Goal: Task Accomplishment & Management: Use online tool/utility

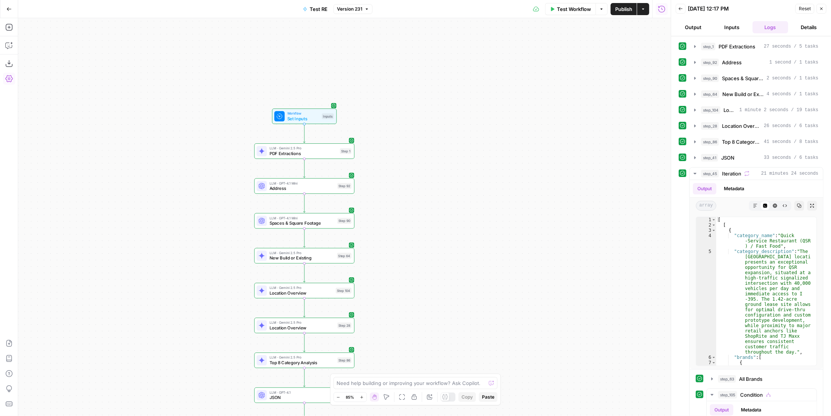
scroll to position [408, 0]
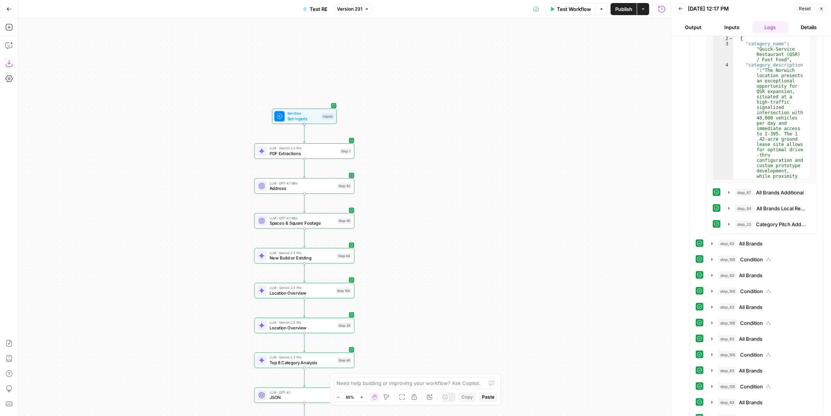
click at [13, 64] on button "Download as JSON" at bounding box center [9, 64] width 12 height 12
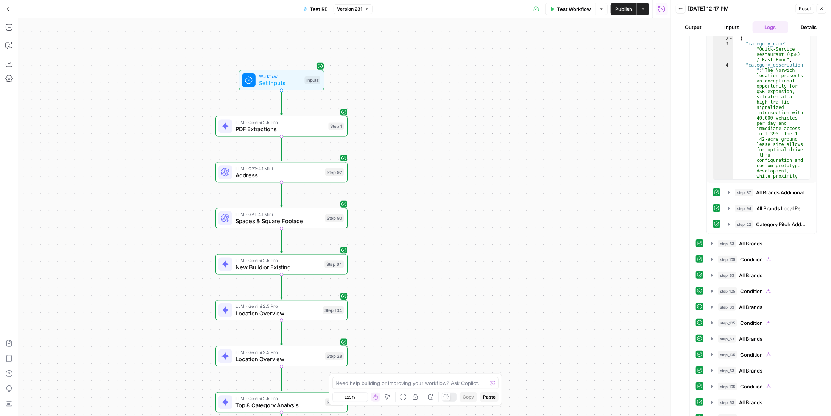
drag, startPoint x: 375, startPoint y: 227, endPoint x: 383, endPoint y: 224, distance: 8.6
click at [383, 224] on div "true false Workflow Set Inputs Inputs LLM · Gemini 2.5 Pro PDF Extractions Step…" at bounding box center [344, 217] width 653 height 398
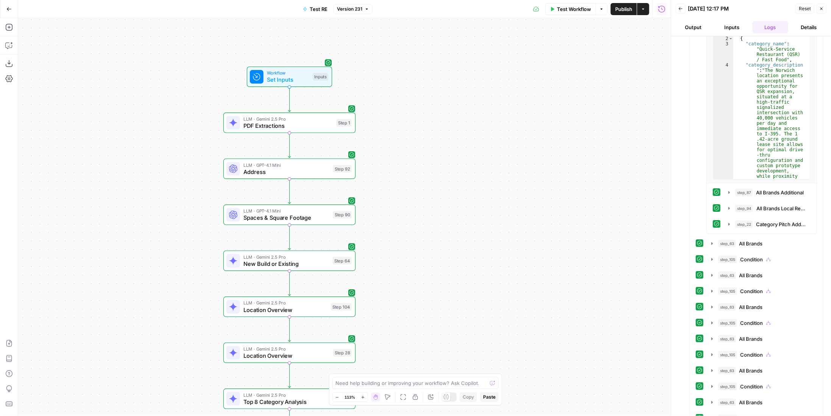
click at [324, 116] on span "LLM · Gemini 2.5 Pro" at bounding box center [288, 118] width 90 height 7
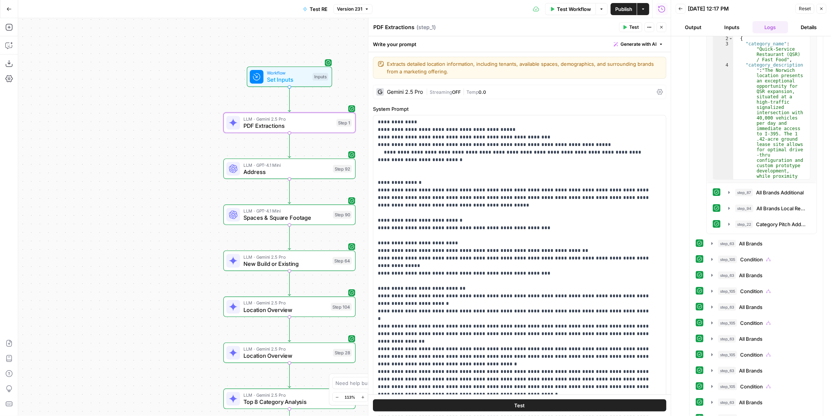
click at [502, 87] on div "Gemini 2.5 Pro | Streaming OFF | Temp 0.0" at bounding box center [519, 92] width 293 height 14
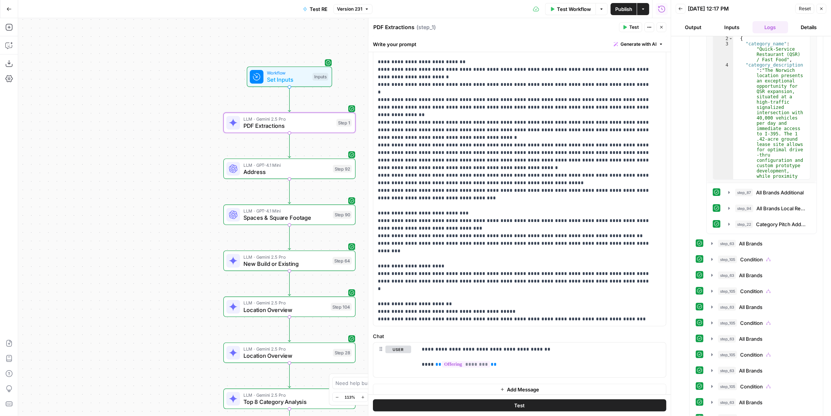
scroll to position [305, 0]
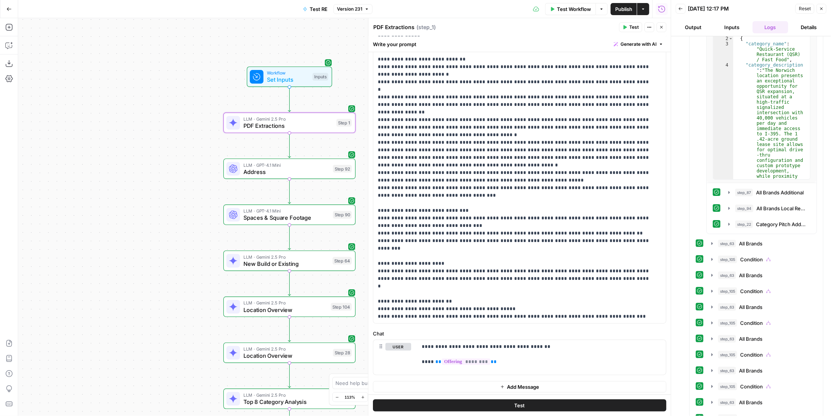
click at [654, 28] on button "Actions" at bounding box center [649, 27] width 10 height 10
click at [662, 28] on icon "button" at bounding box center [661, 27] width 5 height 5
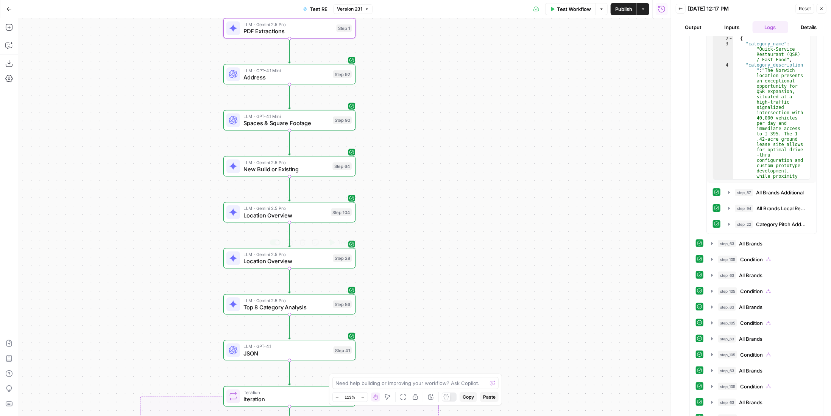
click at [309, 263] on span "Location Overview" at bounding box center [286, 261] width 86 height 9
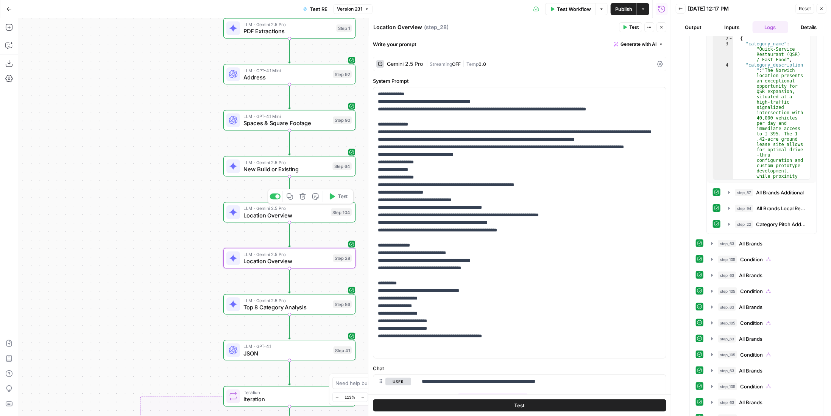
click at [300, 215] on span "Location Overview" at bounding box center [285, 215] width 84 height 9
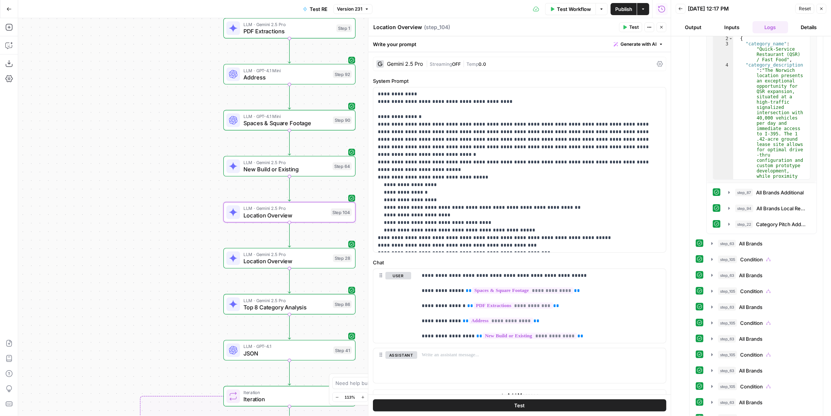
click at [478, 61] on span "Temp" at bounding box center [472, 64] width 12 height 6
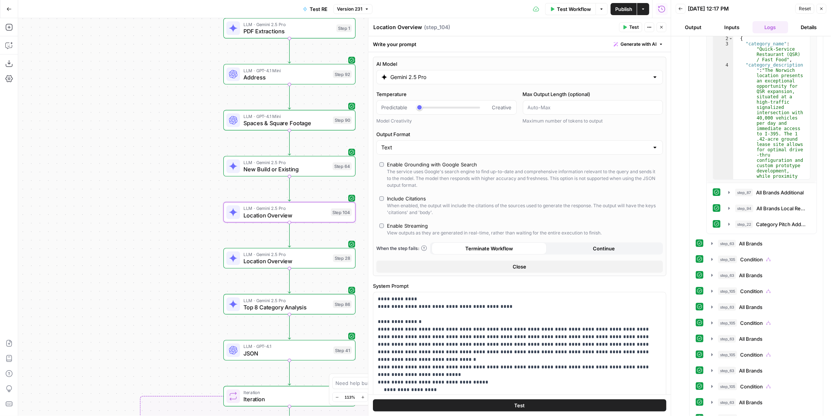
click at [660, 29] on icon "button" at bounding box center [661, 27] width 5 height 5
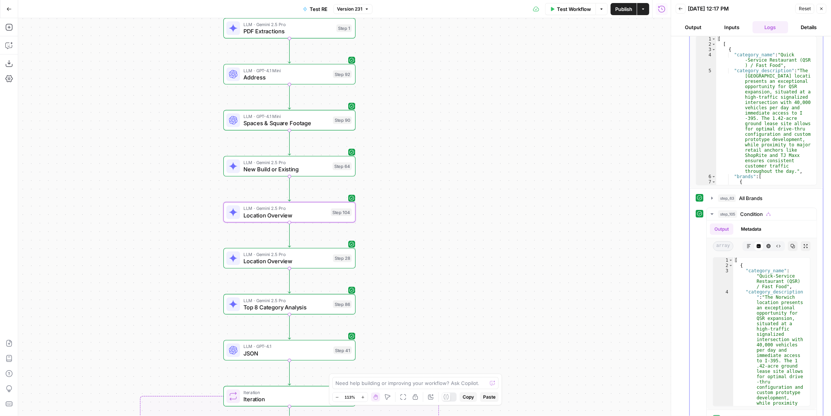
scroll to position [0, 0]
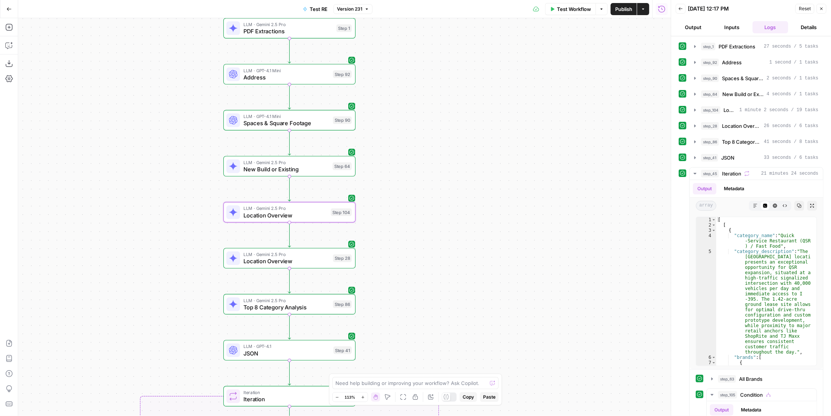
click at [678, 8] on button "Back" at bounding box center [681, 9] width 10 height 10
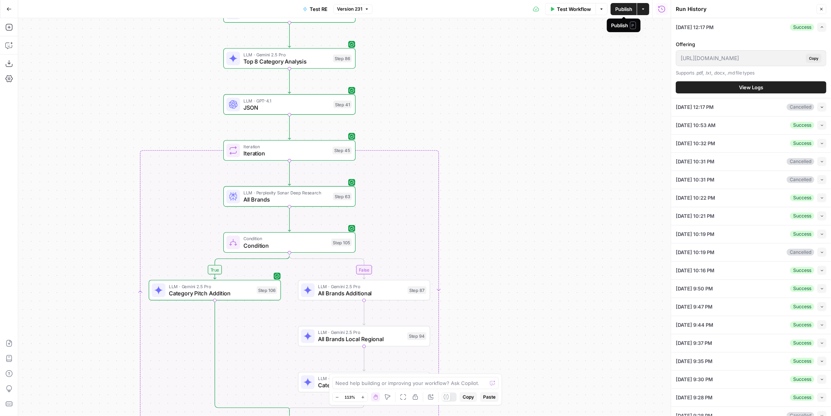
click at [619, 14] on button "Publish" at bounding box center [624, 9] width 26 height 12
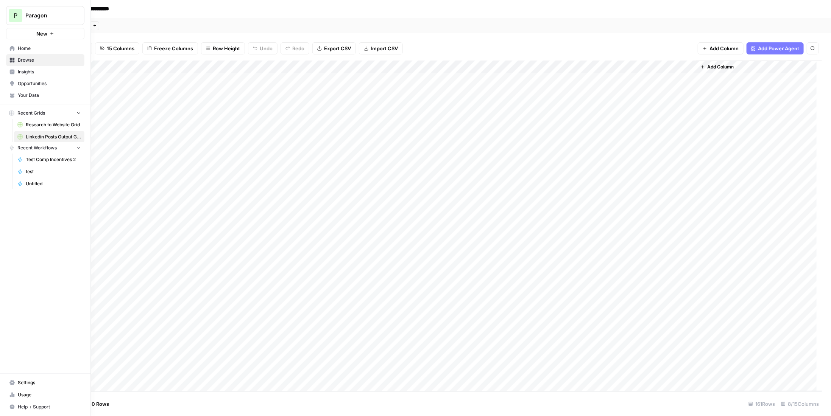
click at [11, 15] on div "P" at bounding box center [16, 16] width 14 height 14
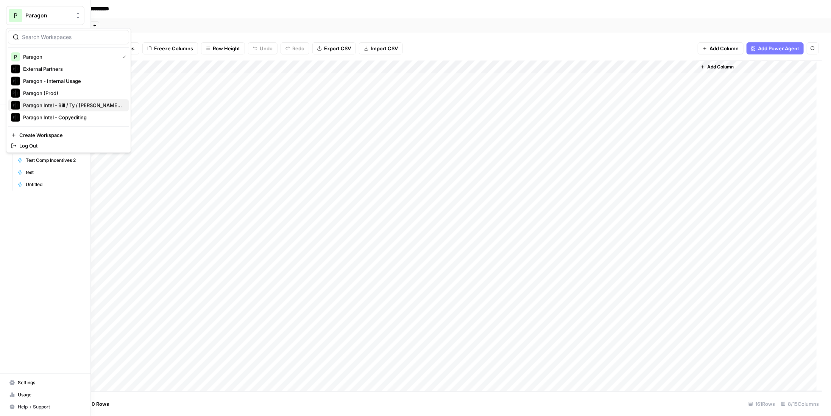
click at [79, 100] on button "Paragon Intel - Bill / Ty / [PERSON_NAME] R&D" at bounding box center [68, 105] width 121 height 12
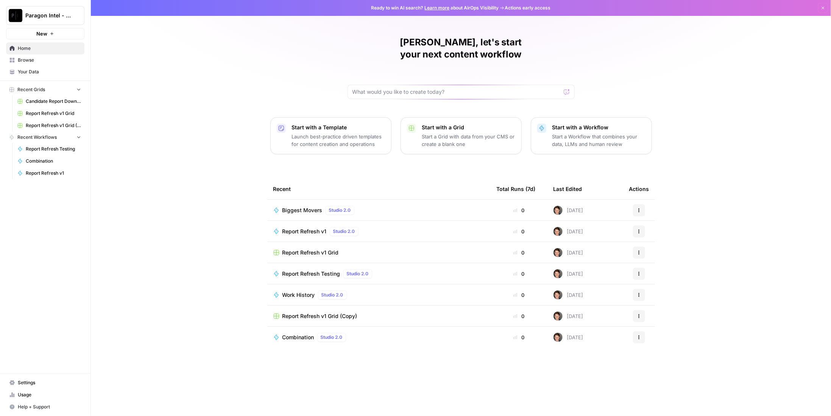
click at [54, 60] on span "Browse" at bounding box center [49, 60] width 63 height 7
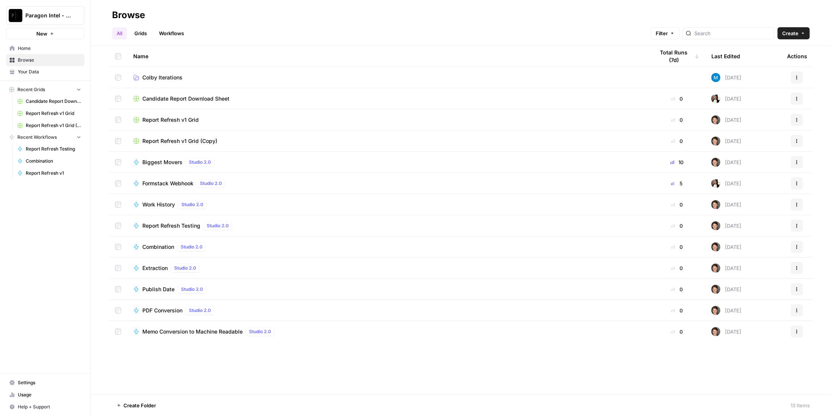
click at [179, 35] on link "Workflows" at bounding box center [171, 33] width 34 height 12
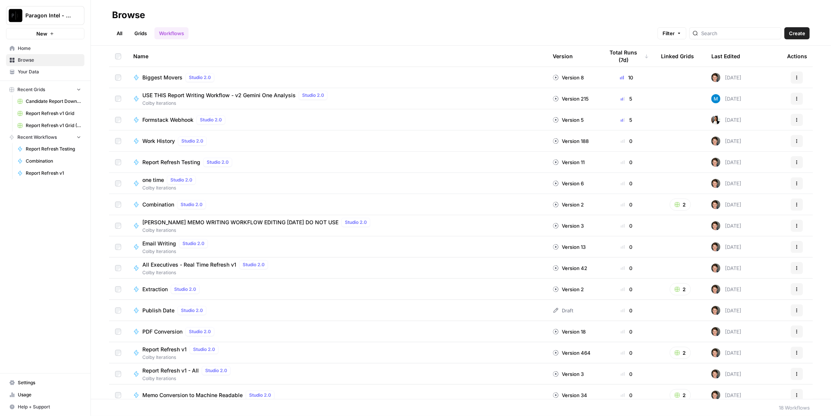
click at [232, 97] on span "USE THIS Report Writing Workflow - v2 Gemini One Analysis" at bounding box center [218, 96] width 153 height 8
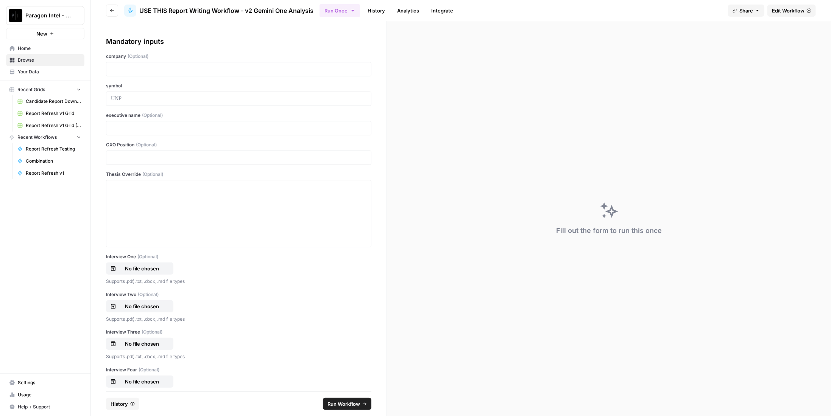
click at [801, 10] on span "Edit Workflow" at bounding box center [788, 11] width 33 height 8
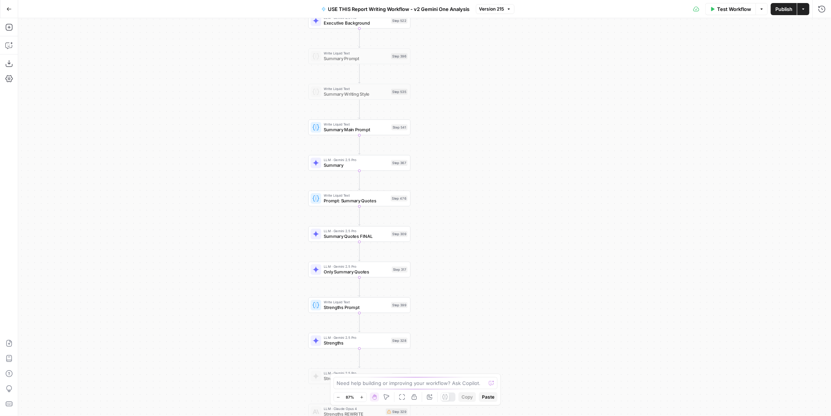
drag, startPoint x: 488, startPoint y: 114, endPoint x: 489, endPoint y: 291, distance: 177.5
click at [489, 291] on div "true false Workflow Set Inputs Inputs LLM · Perplexity Sonar Deep Research Late…" at bounding box center [424, 217] width 813 height 398
click at [391, 228] on div "LLM · Gemini 2.5 Pro Summary Quotes FINAL Step 309 Copy step Delete step Edit N…" at bounding box center [359, 234] width 102 height 16
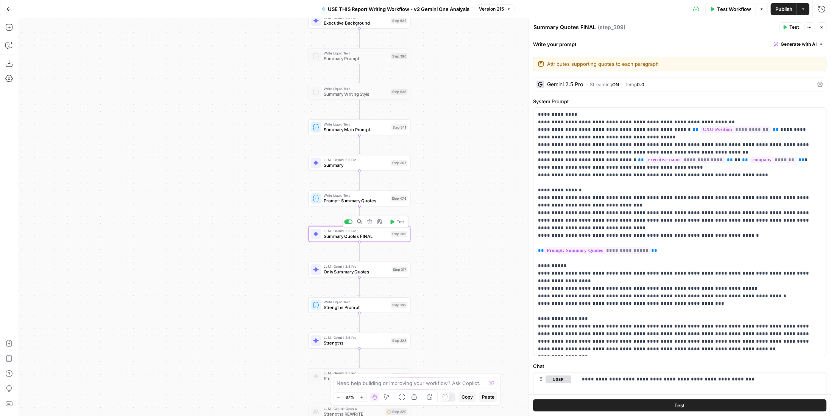
click at [391, 234] on div "Step 309" at bounding box center [399, 234] width 17 height 6
click at [583, 134] on p "**********" at bounding box center [677, 232] width 278 height 242
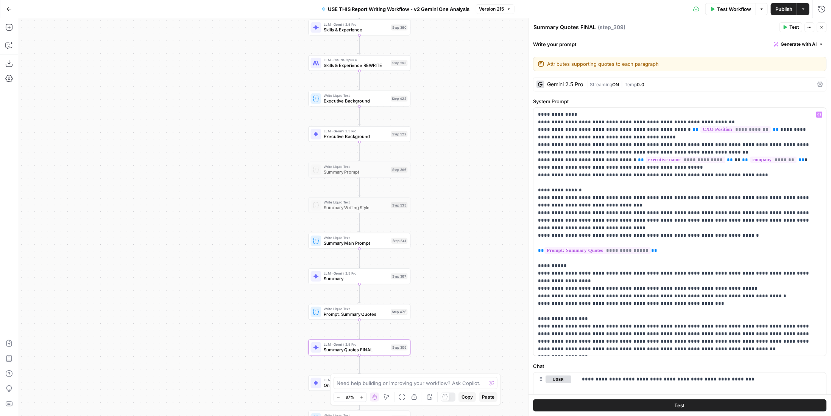
click at [374, 315] on span "Prompt: Summary Quotes" at bounding box center [356, 314] width 64 height 6
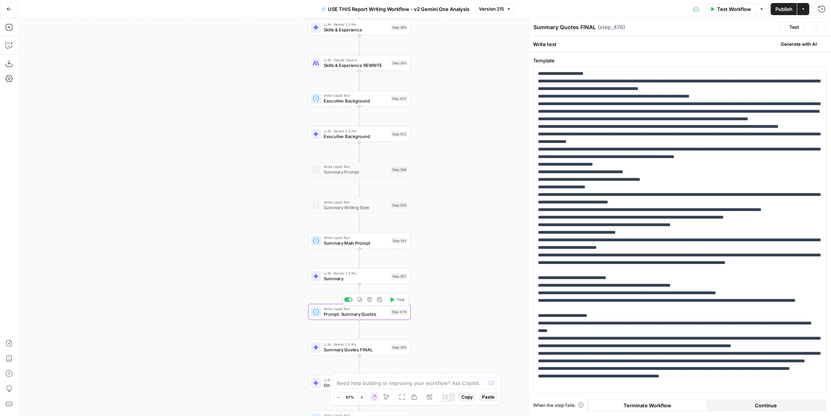
type textarea "Prompt: Summary Quotes"
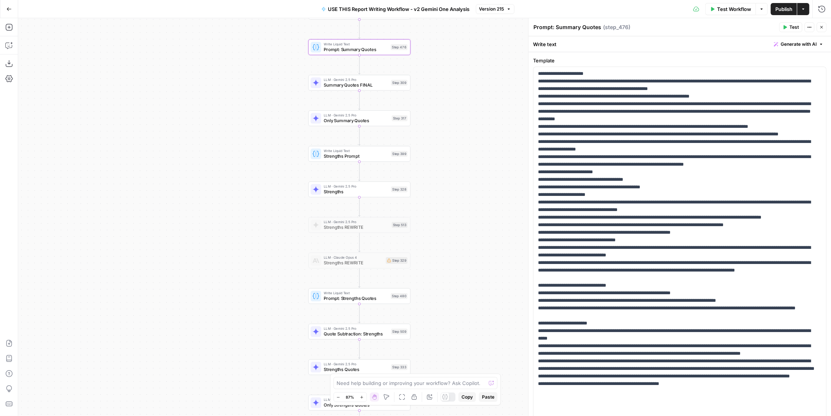
click at [391, 297] on div "Step 480" at bounding box center [399, 296] width 17 height 6
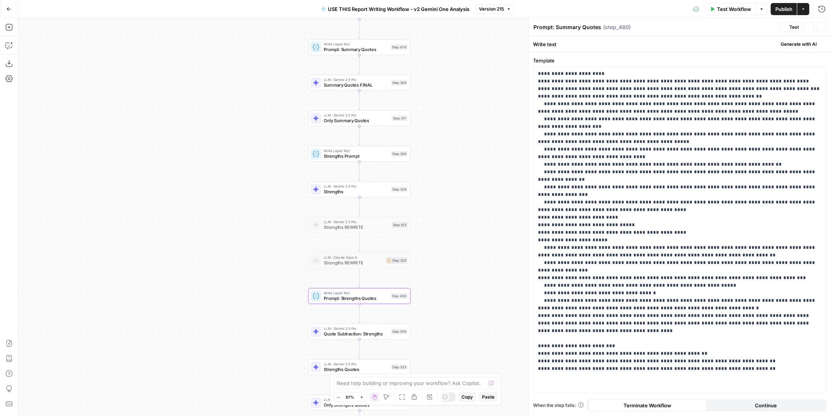
type textarea "Prompt: Strengths Quotes"
click at [388, 333] on div "LLM · Gemini 2.5 Pro Strengths Quotes Step 333 Copy step Delete step Edit Note …" at bounding box center [359, 329] width 97 height 11
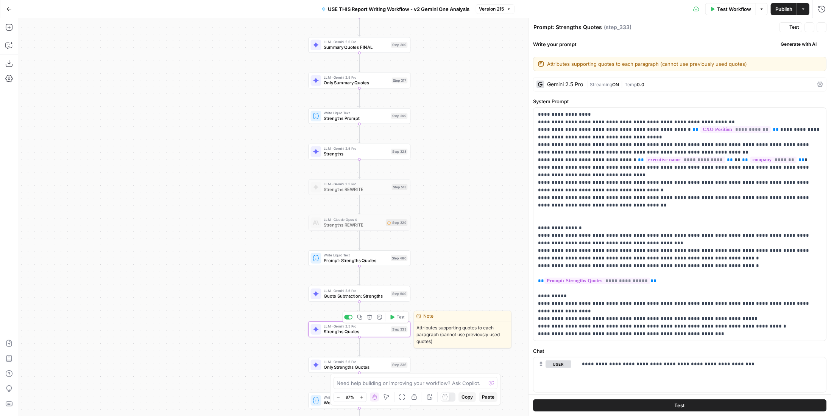
type textarea "Strengths Quotes"
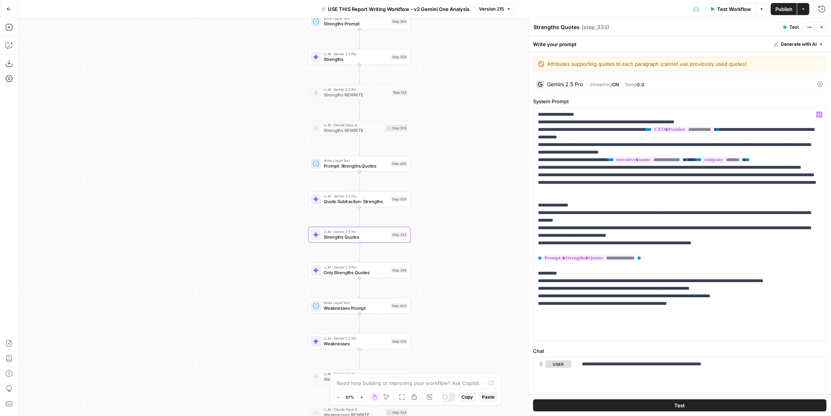
click at [590, 84] on span "|" at bounding box center [588, 84] width 4 height 8
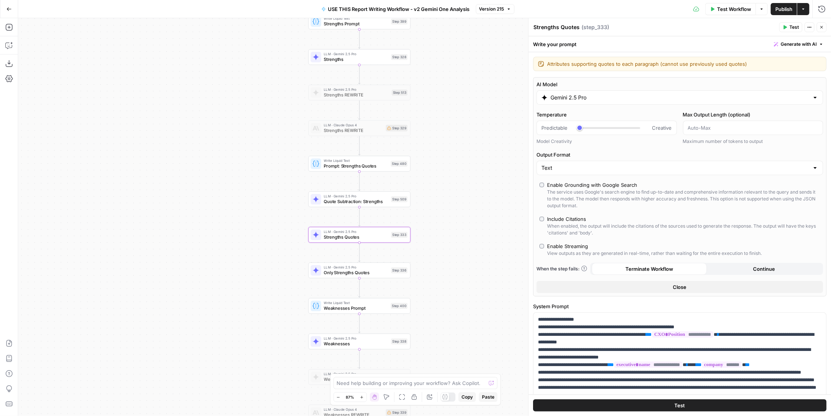
click at [560, 251] on div "View outputs as they are generated in real-time, rather than waiting for the en…" at bounding box center [654, 253] width 215 height 7
click at [825, 30] on button "Close" at bounding box center [821, 27] width 10 height 10
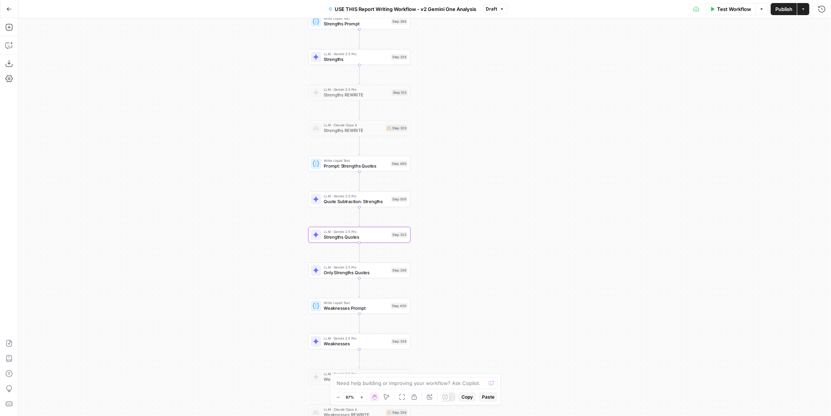
click at [372, 237] on span "Strengths Quotes" at bounding box center [356, 237] width 65 height 6
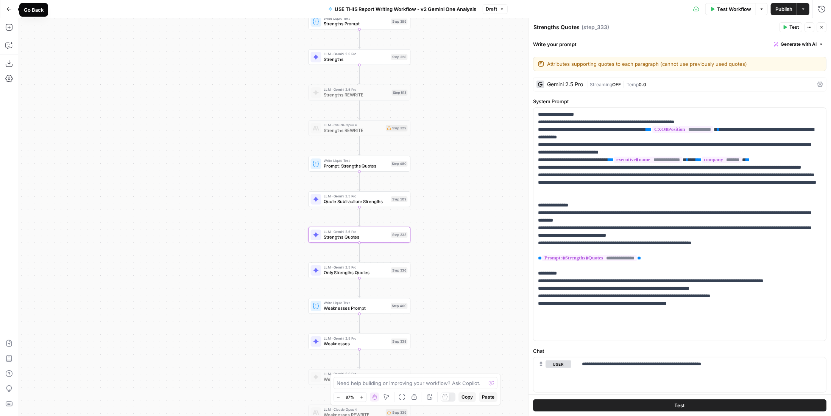
click at [11, 12] on button "Go Back" at bounding box center [9, 9] width 14 height 14
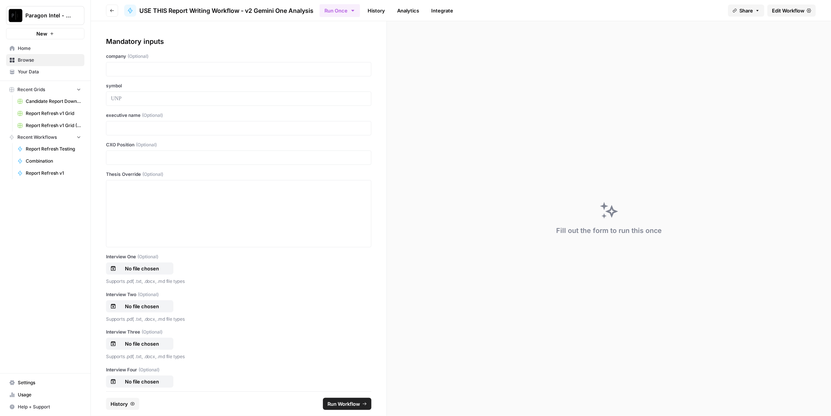
click at [378, 9] on link "History" at bounding box center [376, 11] width 26 height 12
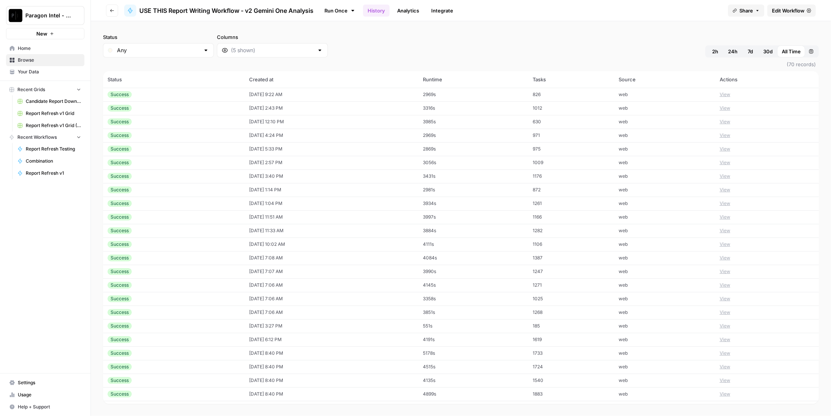
click at [730, 93] on button "View" at bounding box center [725, 94] width 11 height 7
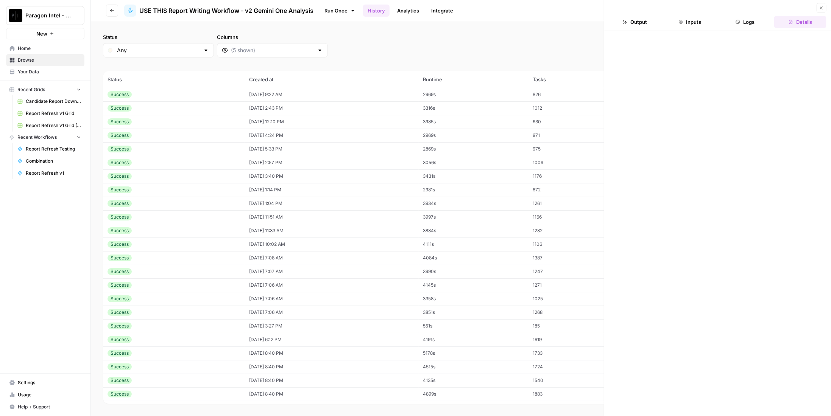
click at [743, 27] on button "Logs" at bounding box center [745, 22] width 52 height 12
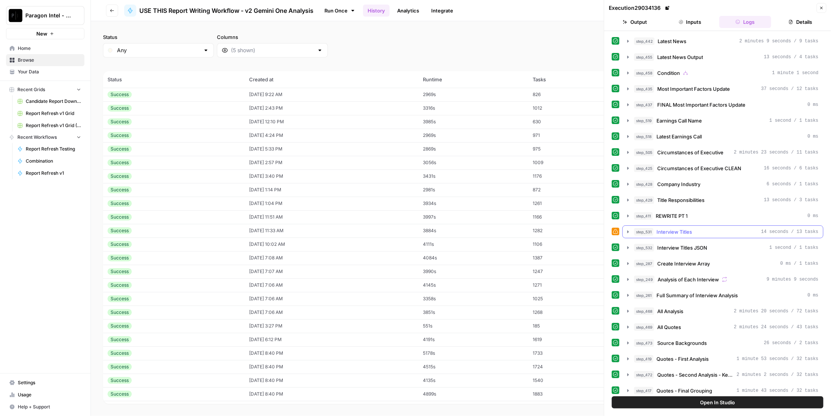
click at [694, 231] on div "step_531 Interview Titles 14 seconds / 13 tasks" at bounding box center [726, 232] width 184 height 8
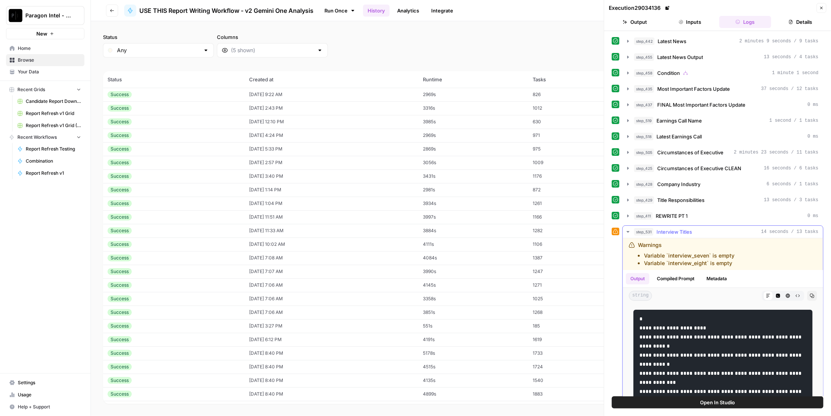
click at [689, 230] on span "Interview Titles" at bounding box center [674, 232] width 36 height 8
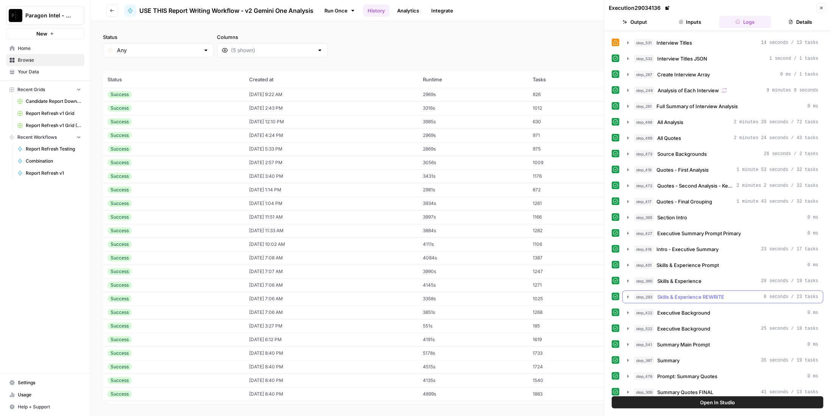
scroll to position [227, 0]
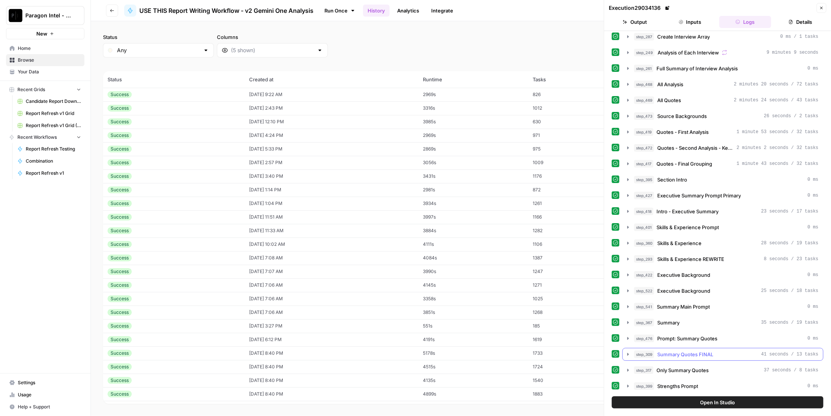
click at [701, 351] on span "Summary Quotes FINAL" at bounding box center [685, 355] width 56 height 8
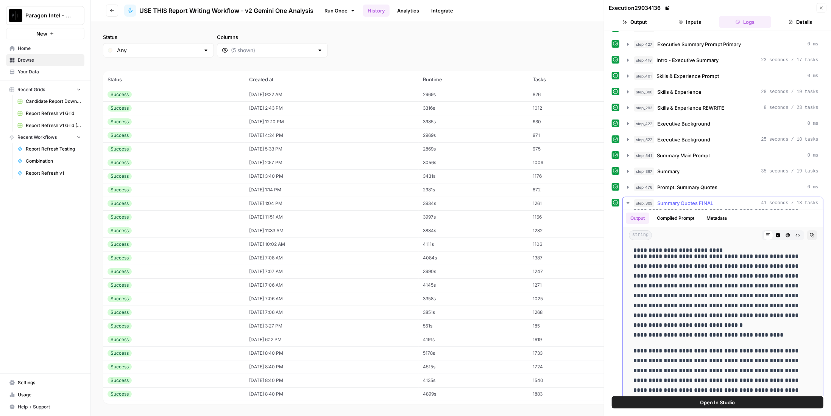
scroll to position [38, 0]
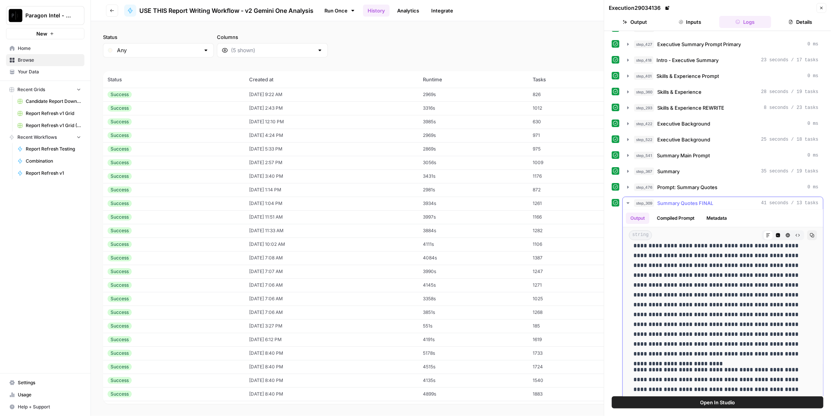
click at [685, 199] on span "Summary Quotes FINAL" at bounding box center [685, 203] width 56 height 8
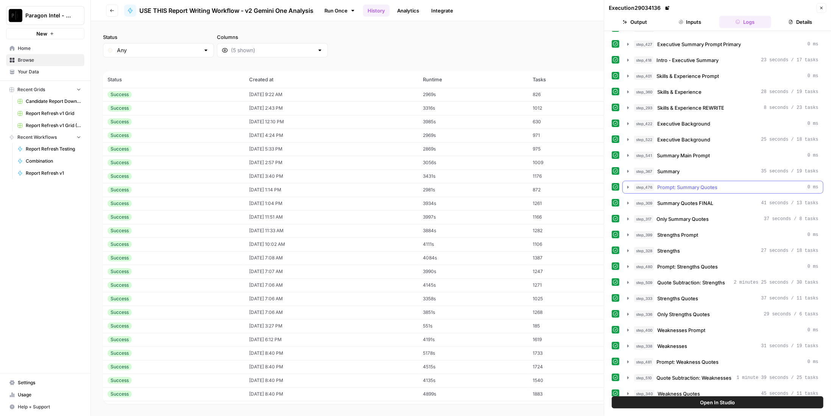
click at [688, 181] on button "step_476 Prompt: Summary Quotes 0 ms" at bounding box center [723, 187] width 200 height 12
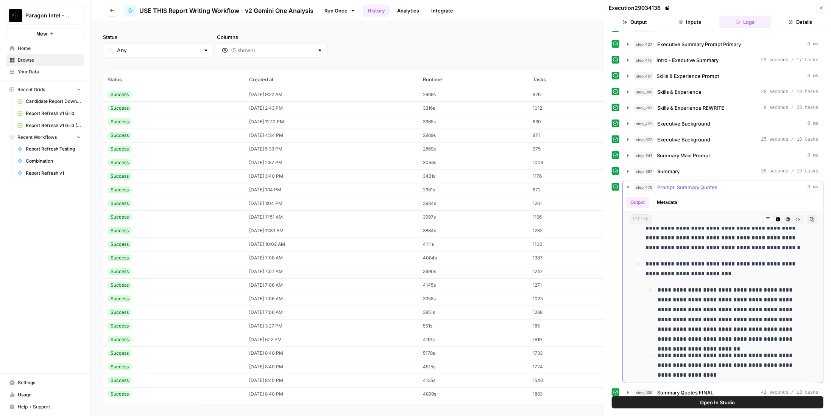
scroll to position [0, 0]
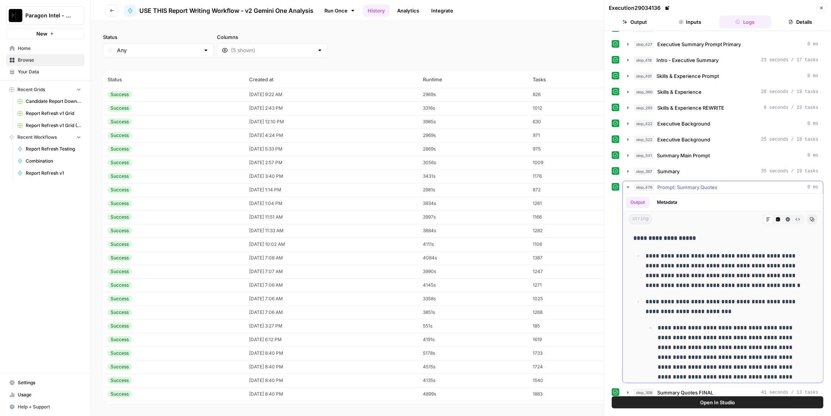
click at [702, 184] on span "Prompt: Summary Quotes" at bounding box center [687, 188] width 60 height 8
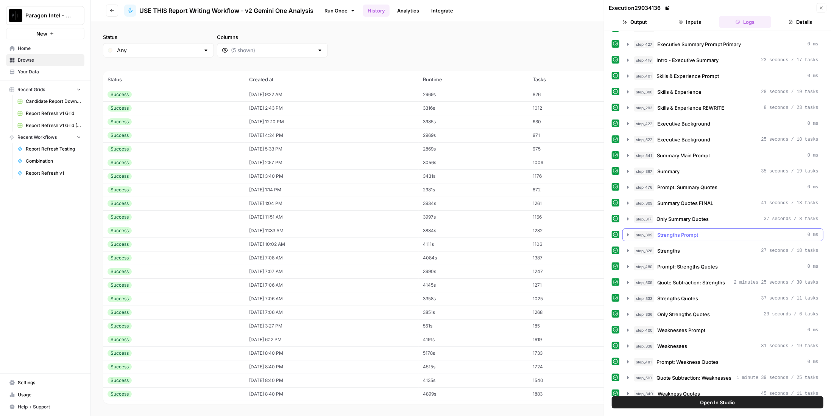
click at [701, 229] on button "step_399 Strengths Prompt 0 ms" at bounding box center [723, 235] width 200 height 12
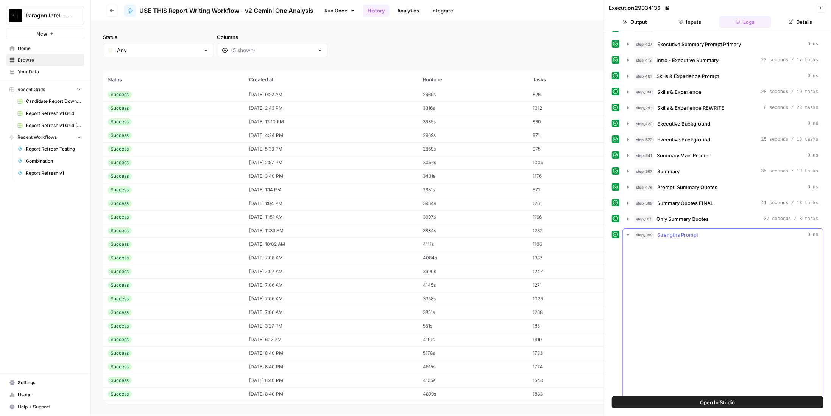
click at [701, 231] on div "step_399 Strengths Prompt 0 ms" at bounding box center [726, 235] width 184 height 8
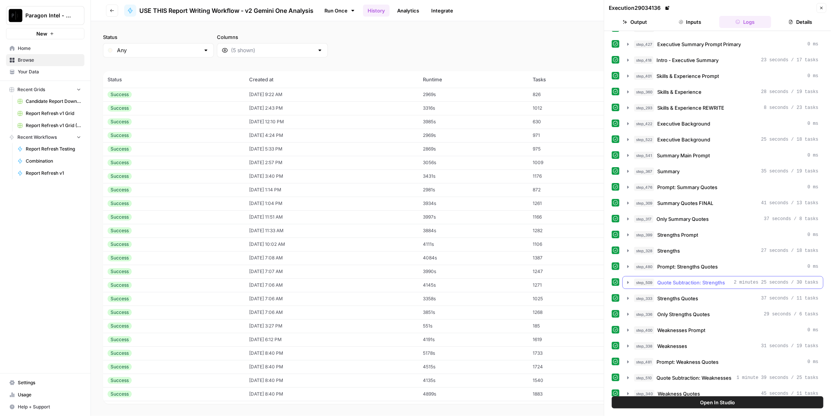
click at [708, 279] on span "Quote Subtraction: Strengths" at bounding box center [691, 283] width 68 height 8
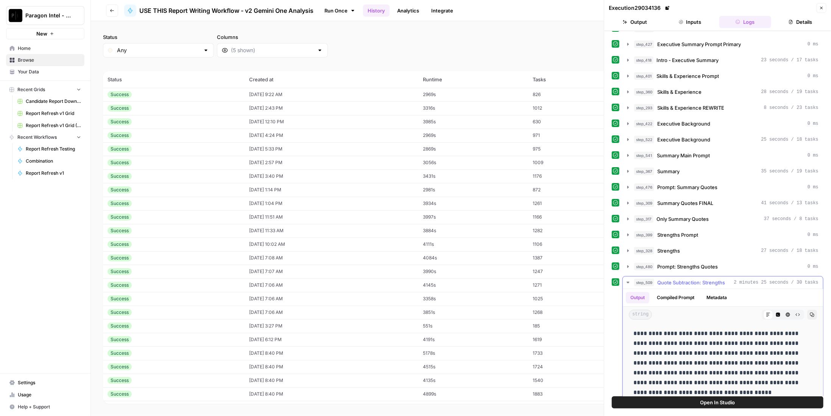
click at [708, 279] on span "Quote Subtraction: Strengths" at bounding box center [691, 283] width 68 height 8
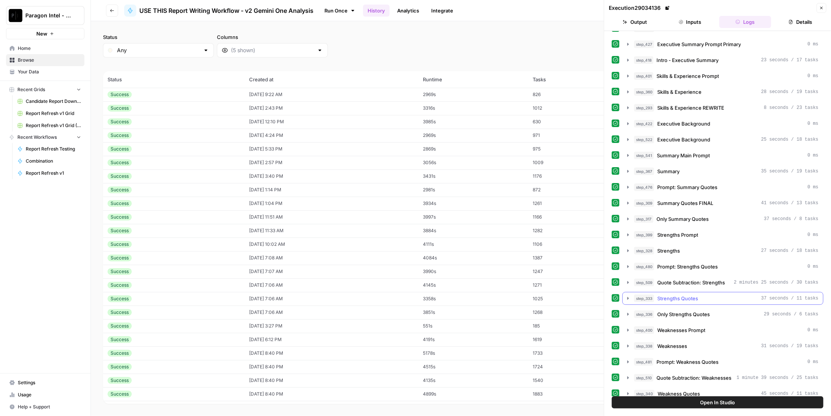
click at [697, 295] on span "Strengths Quotes" at bounding box center [677, 299] width 41 height 8
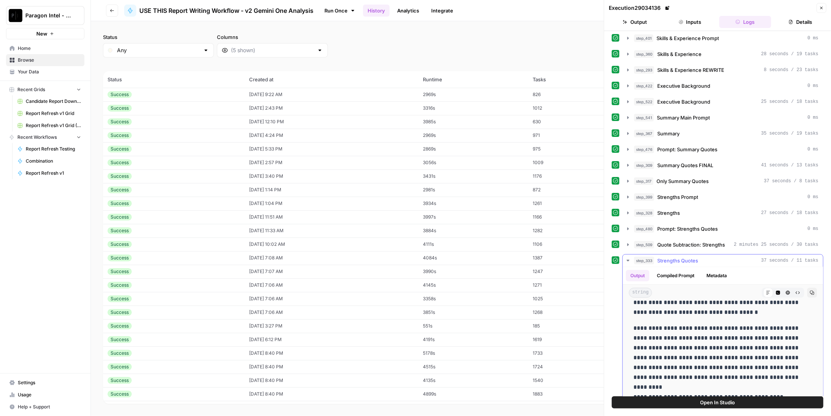
scroll to position [341, 0]
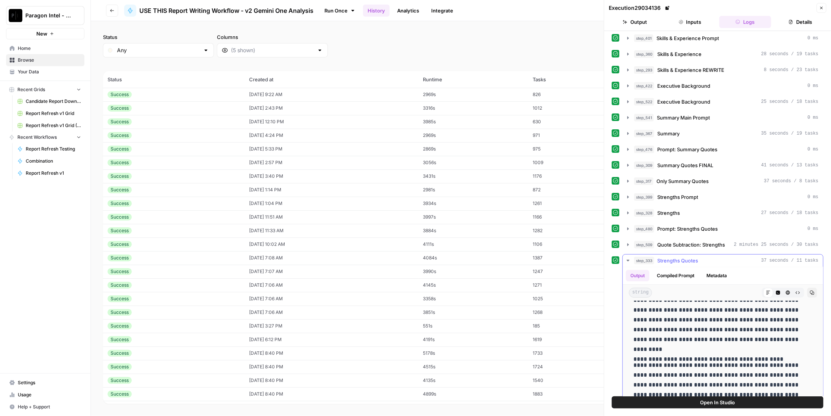
click at [691, 255] on button "step_333 Strengths Quotes 37 seconds / 11 tasks" at bounding box center [723, 261] width 200 height 12
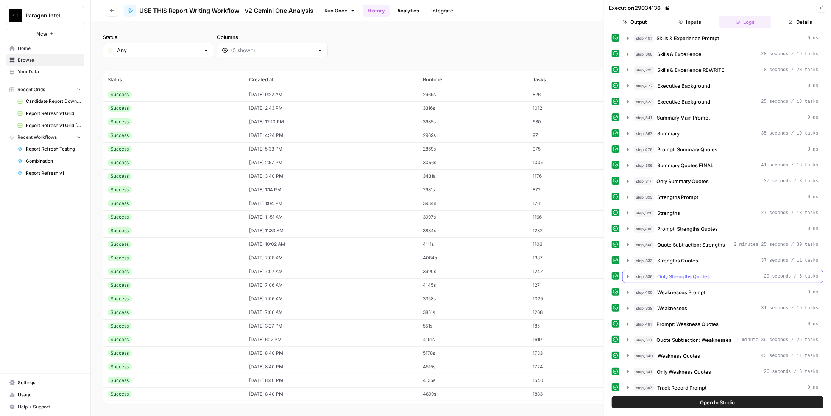
click at [712, 273] on div "step_336 Only Strengths Quotes 29 seconds / 6 tasks" at bounding box center [726, 277] width 184 height 8
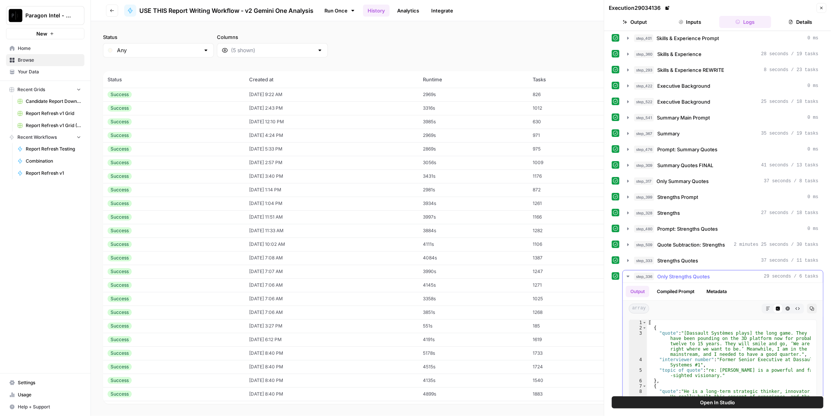
click at [712, 273] on div "step_336 Only Strengths Quotes 29 seconds / 6 tasks" at bounding box center [726, 277] width 184 height 8
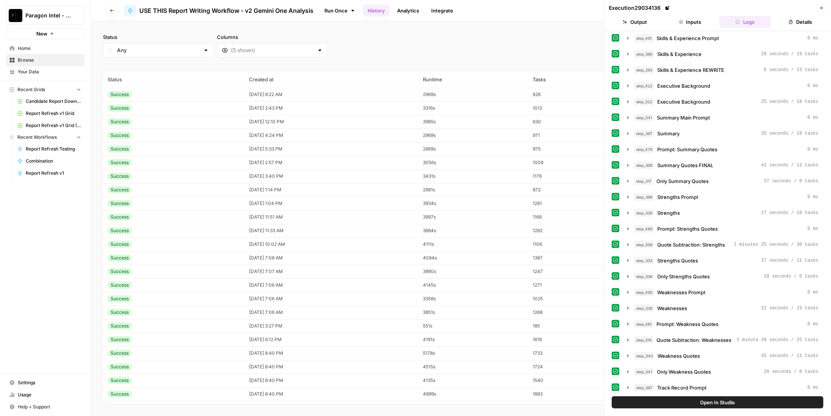
click at [821, 9] on icon "button" at bounding box center [821, 8] width 5 height 5
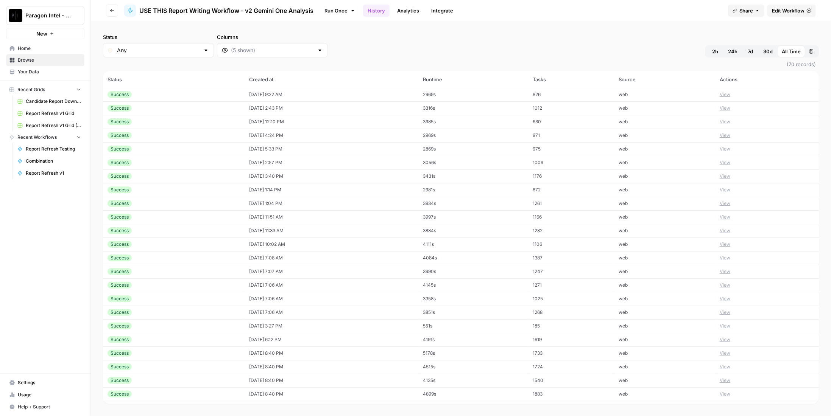
click at [790, 12] on span "Edit Workflow" at bounding box center [788, 11] width 33 height 8
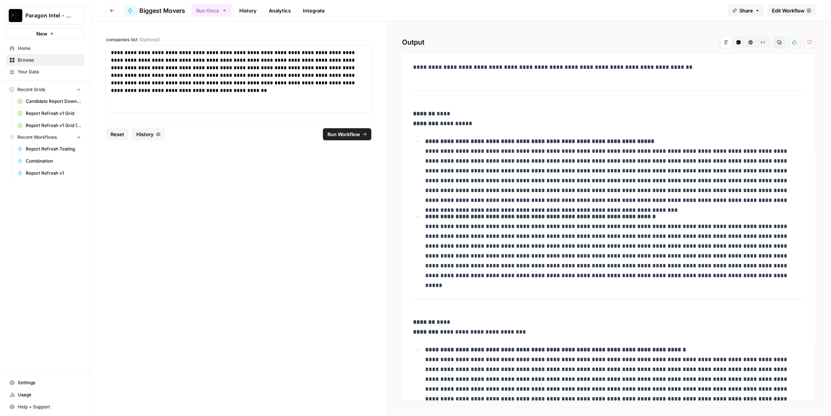
scroll to position [841, 0]
